Goal: Information Seeking & Learning: Learn about a topic

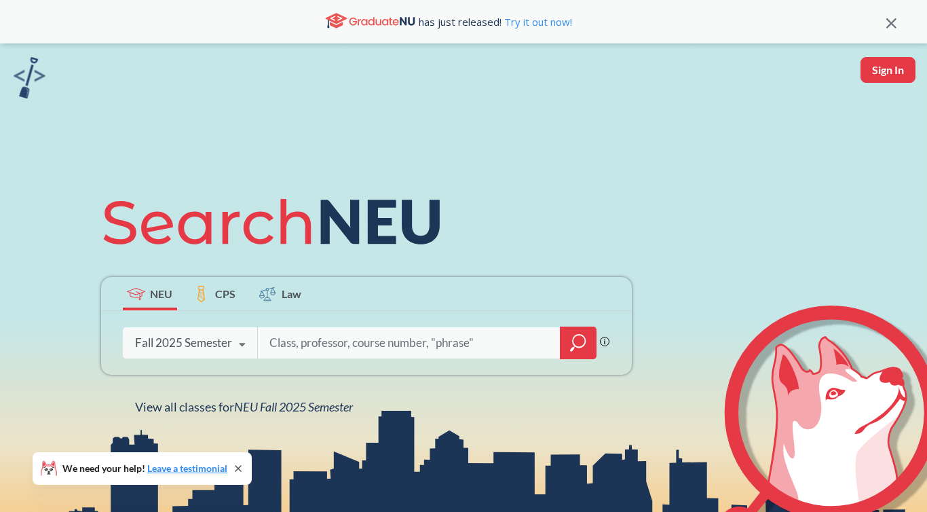
click at [246, 342] on icon at bounding box center [242, 345] width 26 height 38
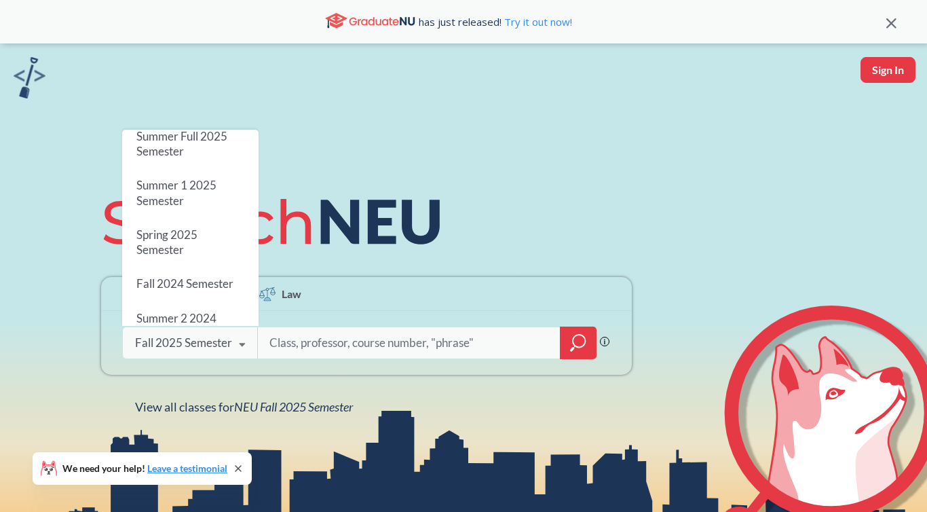
scroll to position [155, 0]
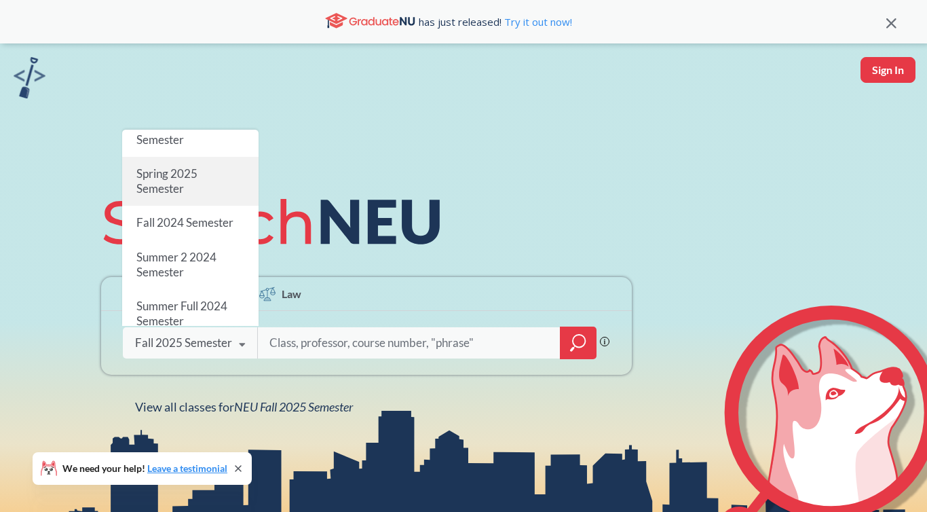
click at [236, 176] on div "Spring 2025 Semester" at bounding box center [190, 181] width 136 height 49
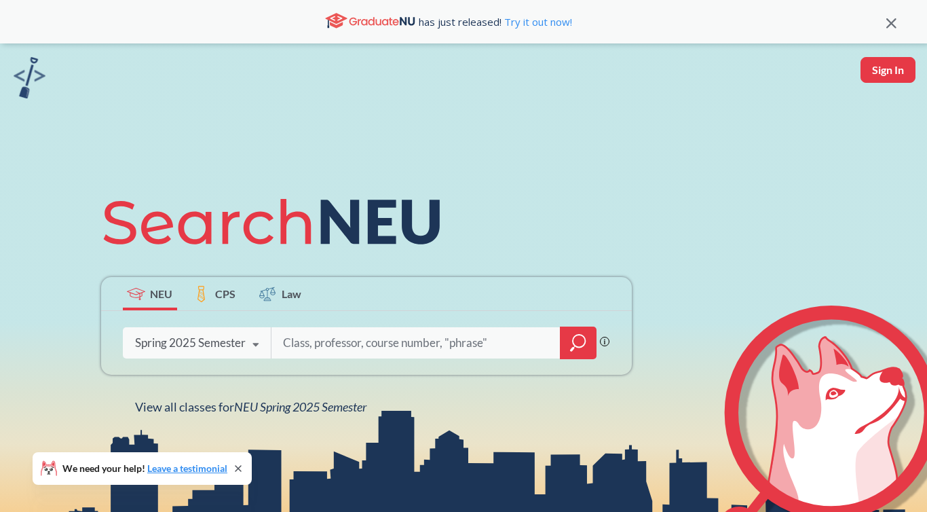
click at [320, 346] on input "search" at bounding box center [416, 342] width 269 height 28
type input "BIOL1111"
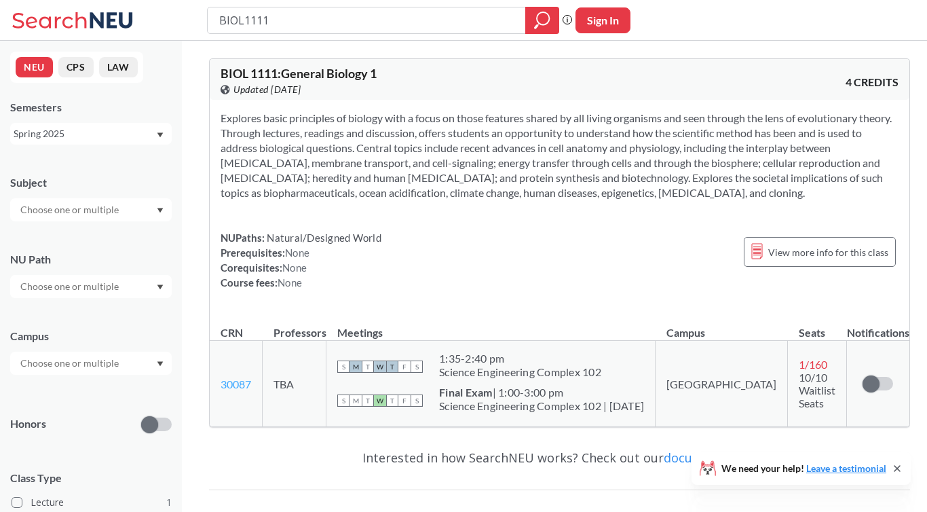
click at [237, 381] on link "30087" at bounding box center [235, 383] width 31 height 13
drag, startPoint x: 220, startPoint y: 385, endPoint x: 634, endPoint y: 1, distance: 564.0
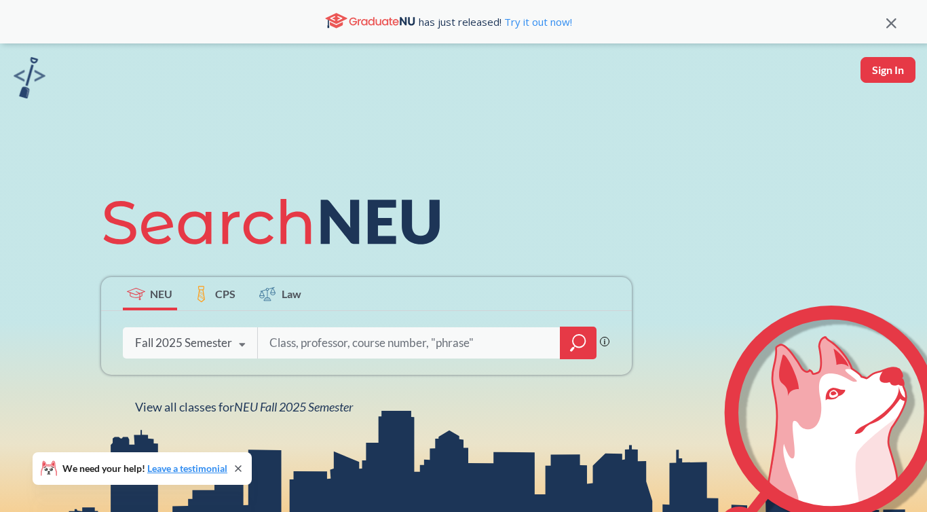
click at [239, 345] on icon at bounding box center [242, 345] width 26 height 38
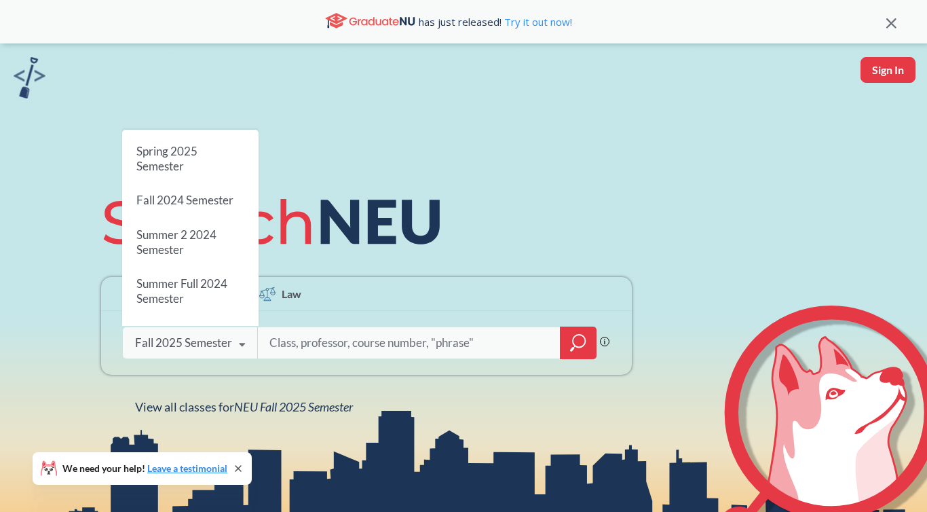
scroll to position [180, 0]
click at [229, 193] on span "Fall 2024 Semester" at bounding box center [184, 198] width 97 height 14
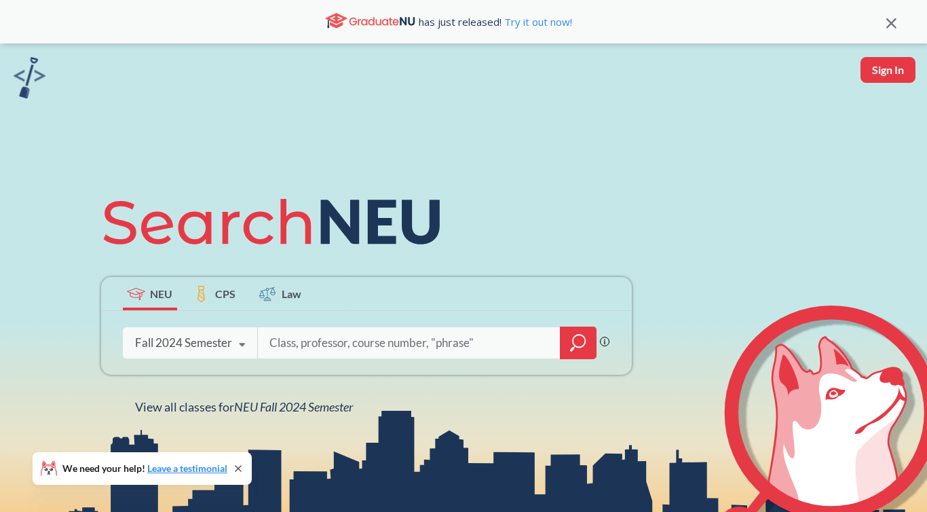
click at [286, 347] on input "search" at bounding box center [409, 342] width 282 height 28
type input "biol1111"
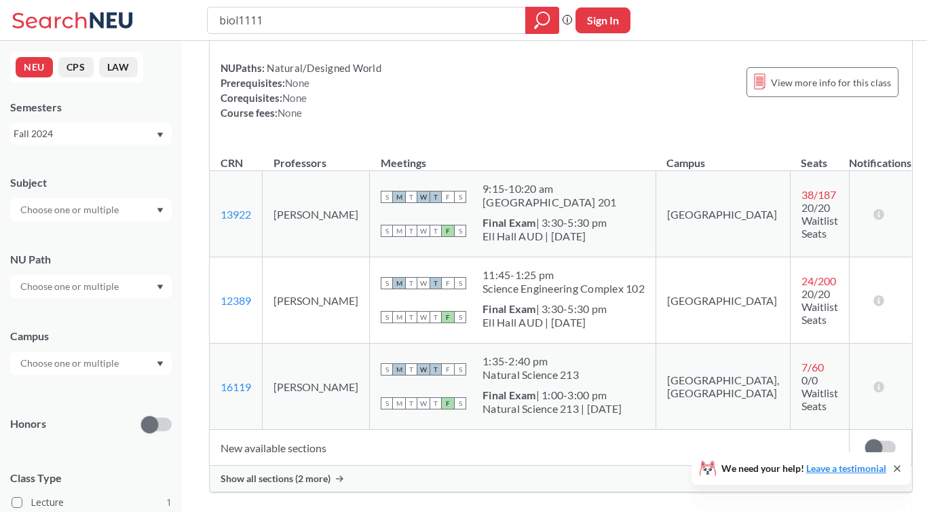
scroll to position [174, 0]
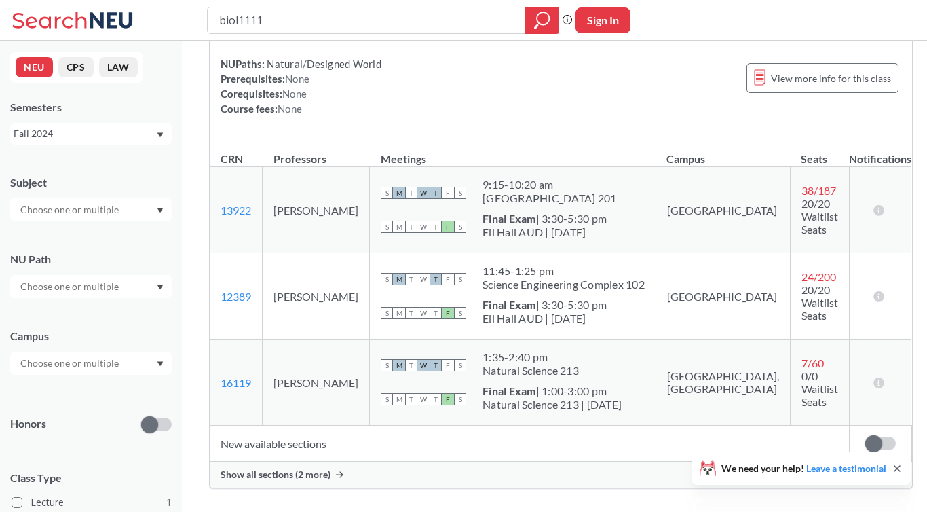
click at [790, 123] on div "Explores basic principles of biology with a focus on those features shared by a…" at bounding box center [561, 32] width 702 height 212
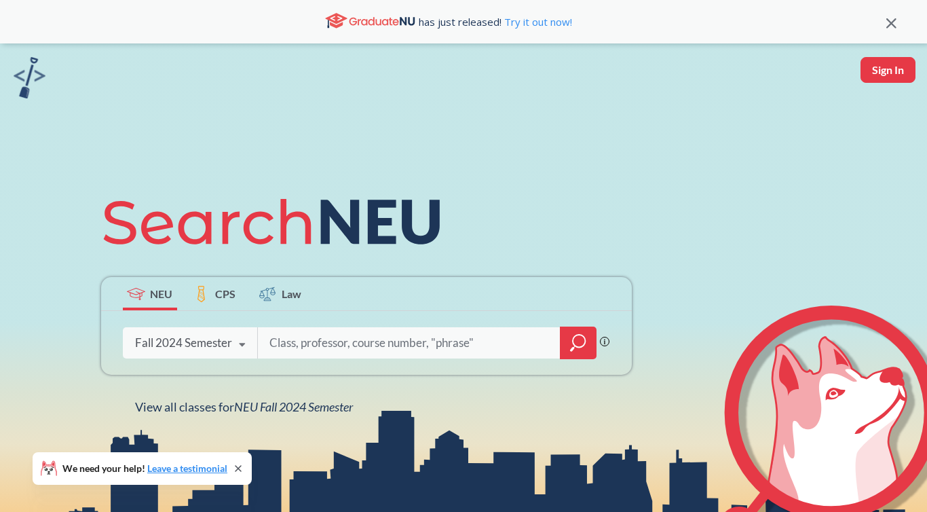
click at [245, 344] on icon at bounding box center [242, 345] width 26 height 38
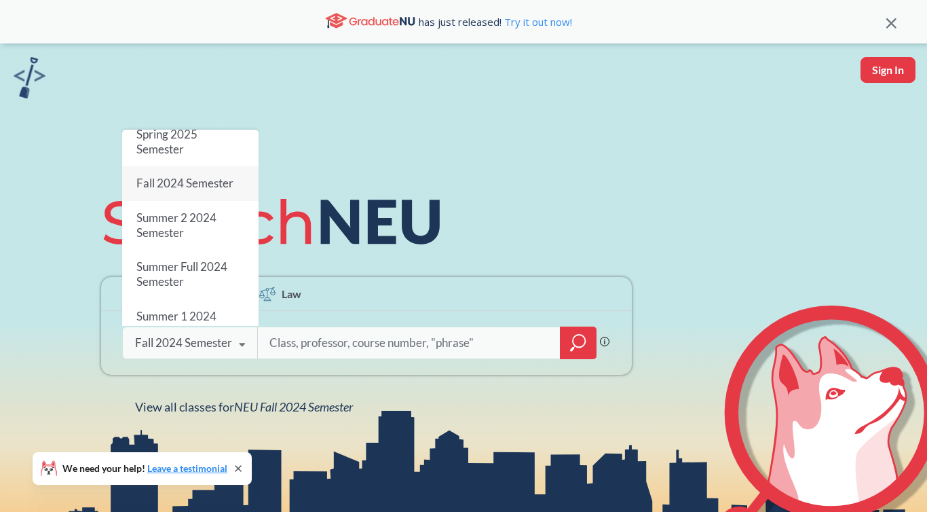
scroll to position [195, 0]
click at [224, 216] on div "Summer 2 2024 Semester" at bounding box center [190, 224] width 136 height 49
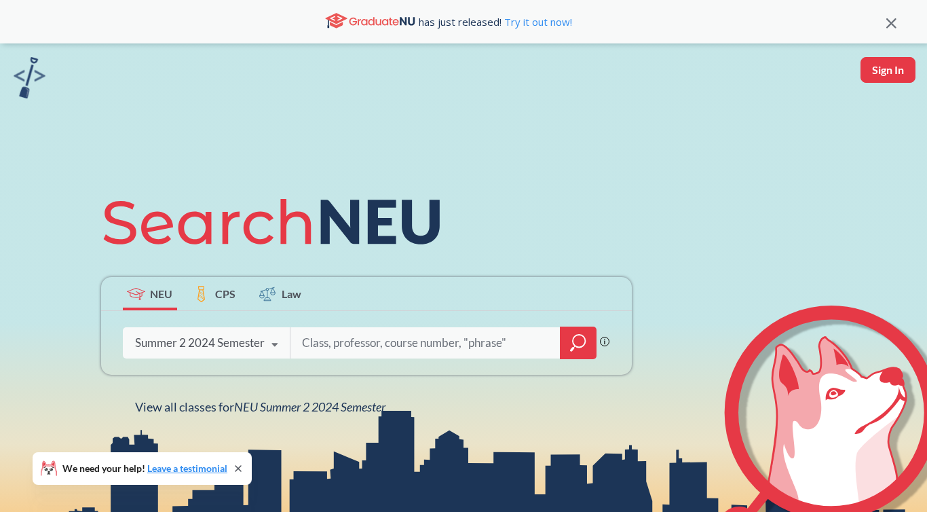
click at [342, 346] on input "search" at bounding box center [426, 342] width 250 height 28
type input "biol1111"
click at [277, 347] on icon at bounding box center [275, 345] width 26 height 38
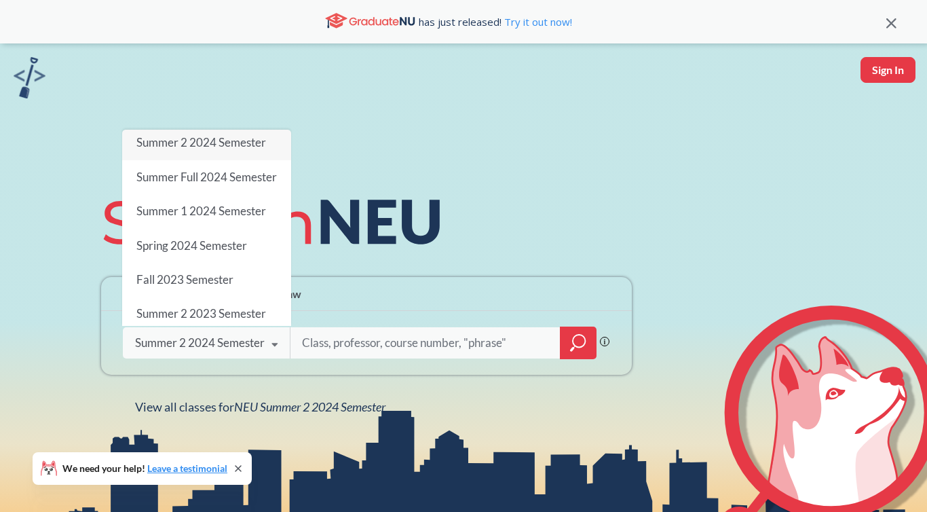
scroll to position [213, 0]
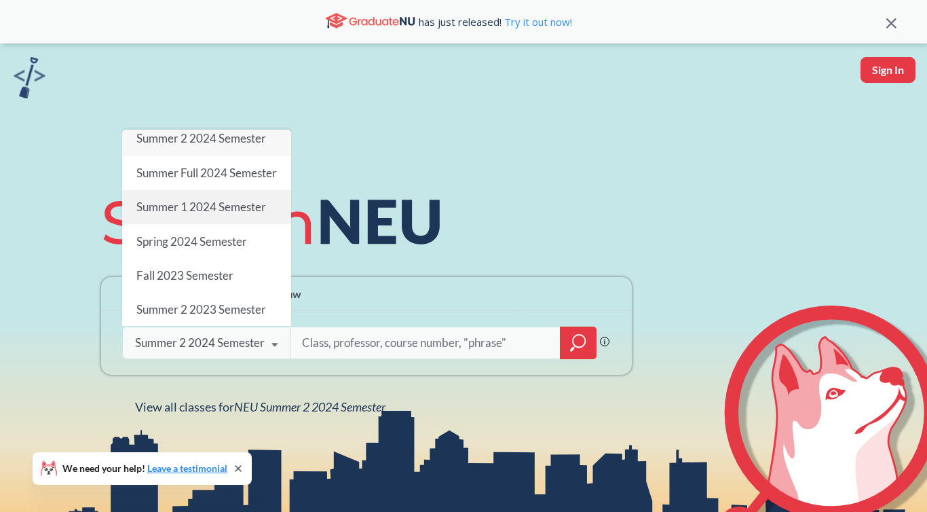
click at [251, 223] on div "Summer 1 2024 Semester" at bounding box center [206, 207] width 169 height 34
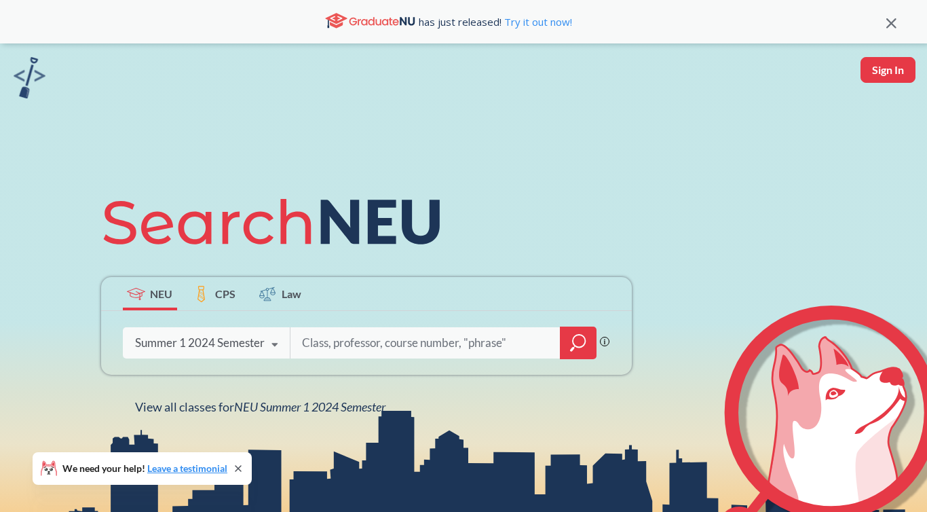
click at [296, 336] on div at bounding box center [443, 342] width 307 height 31
click at [311, 339] on input "search" at bounding box center [426, 342] width 250 height 28
type input "biol1111"
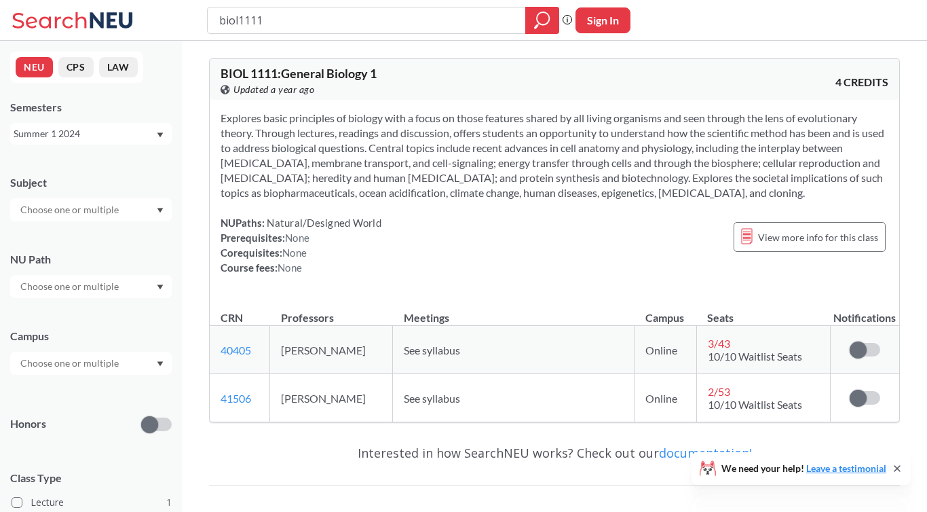
click at [161, 135] on icon "Dropdown arrow" at bounding box center [160, 134] width 6 height 5
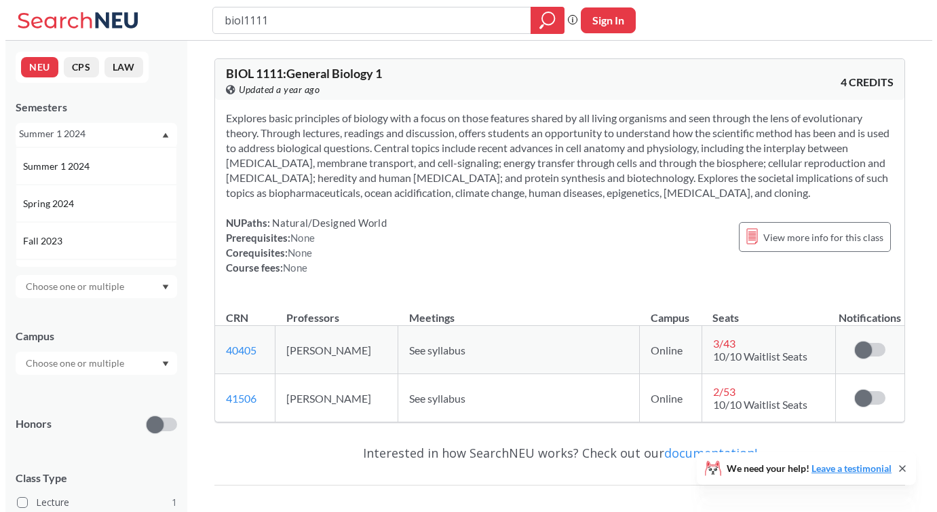
scroll to position [298, 0]
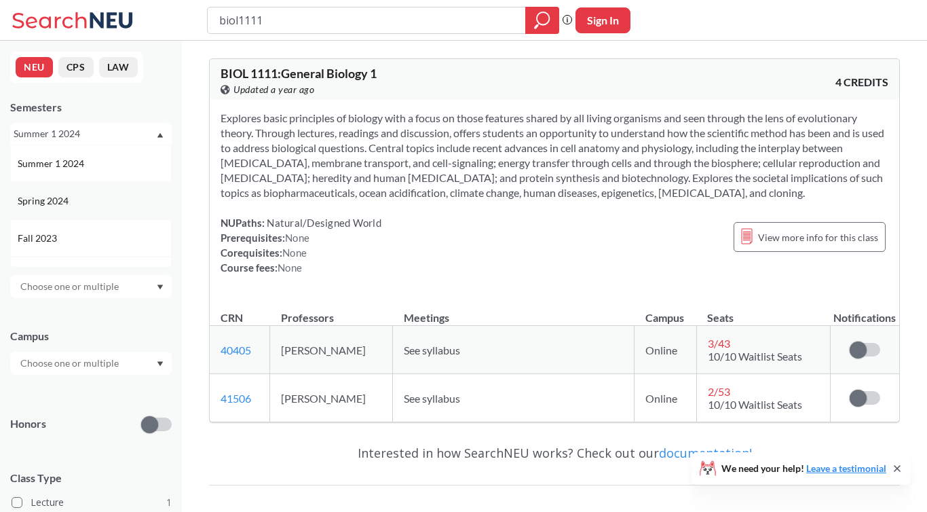
click at [126, 199] on div "Spring 2024" at bounding box center [94, 200] width 153 height 15
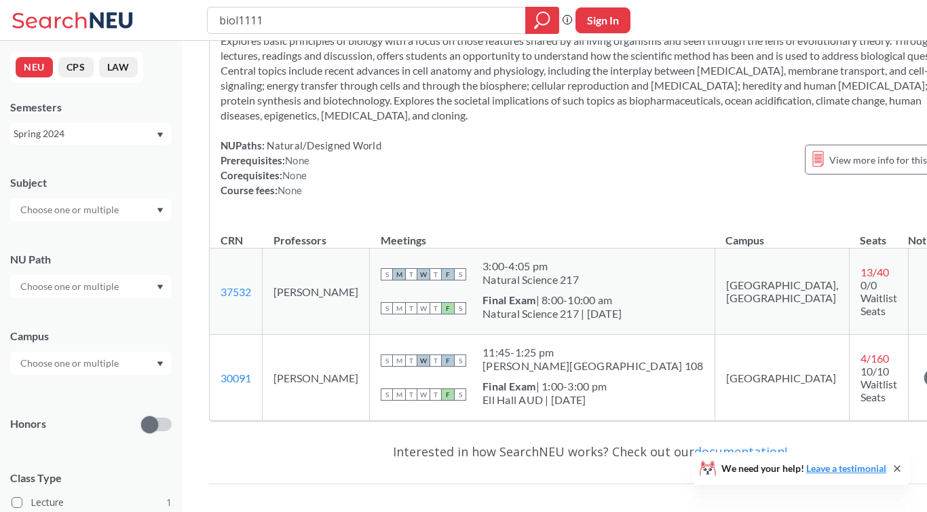
scroll to position [77, 0]
click at [158, 133] on icon "Dropdown arrow" at bounding box center [160, 134] width 6 height 5
click at [121, 195] on div "Fall 2023" at bounding box center [94, 189] width 153 height 15
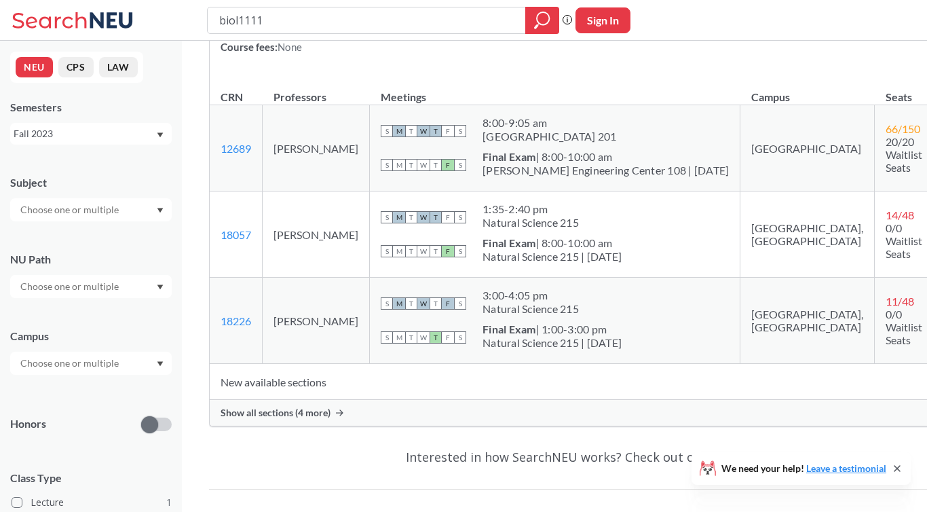
scroll to position [231, 0]
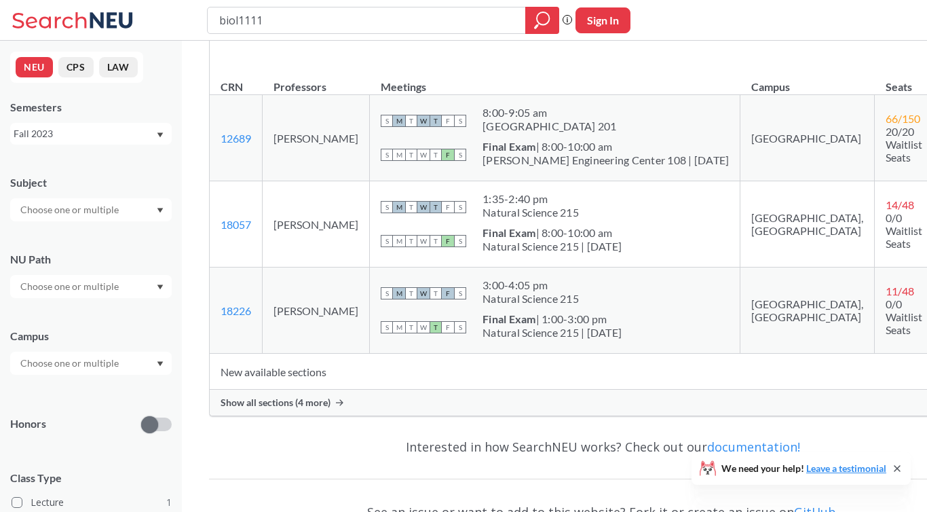
click at [282, 403] on span "Show all sections (4 more)" at bounding box center [275, 402] width 110 height 12
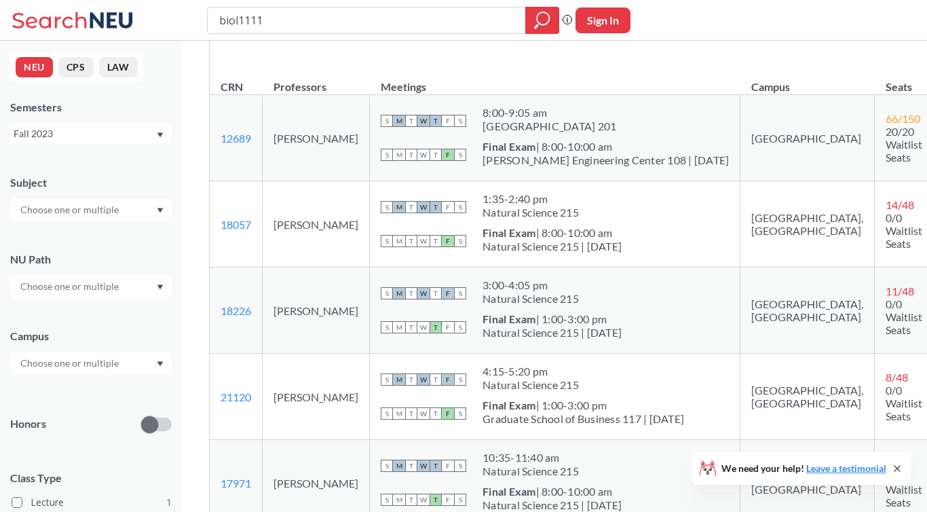
click at [902, 377] on div "BIOL 1111 : General Biology 1 View this course on Banner. Updated a year ago 4 …" at bounding box center [603, 394] width 842 height 1169
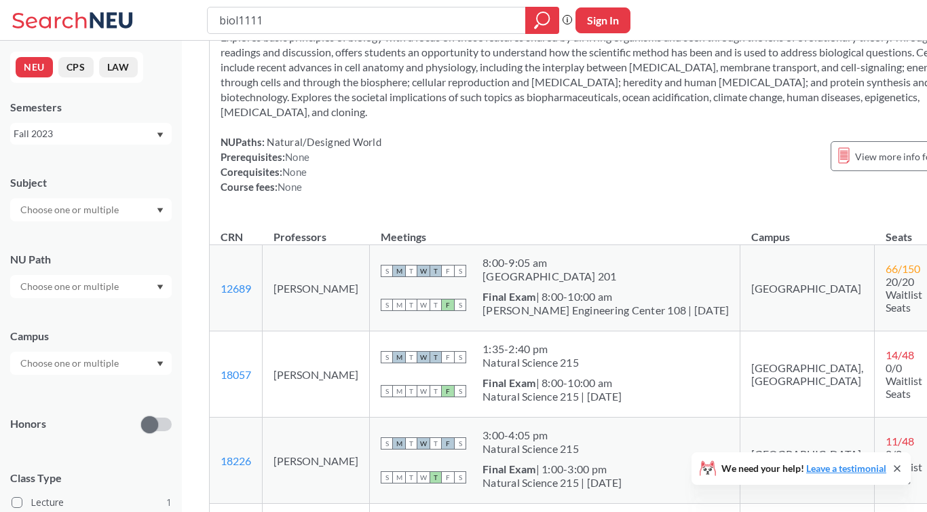
scroll to position [0, 0]
